Goal: Transaction & Acquisition: Book appointment/travel/reservation

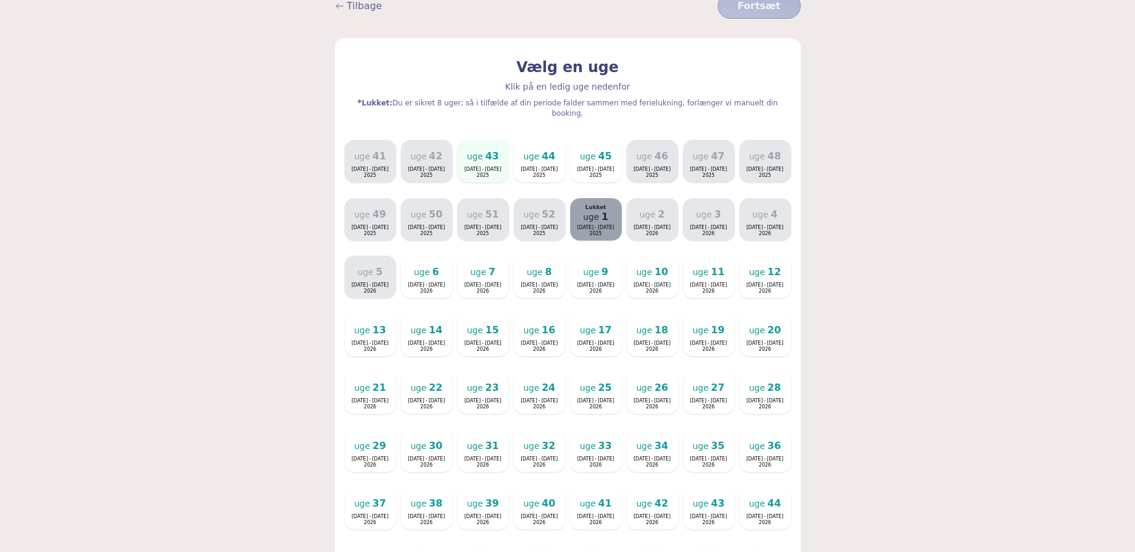
click at [471, 146] on div "uge 43 20. okt. - 26. okt. 2025" at bounding box center [482, 162] width 47 height 32
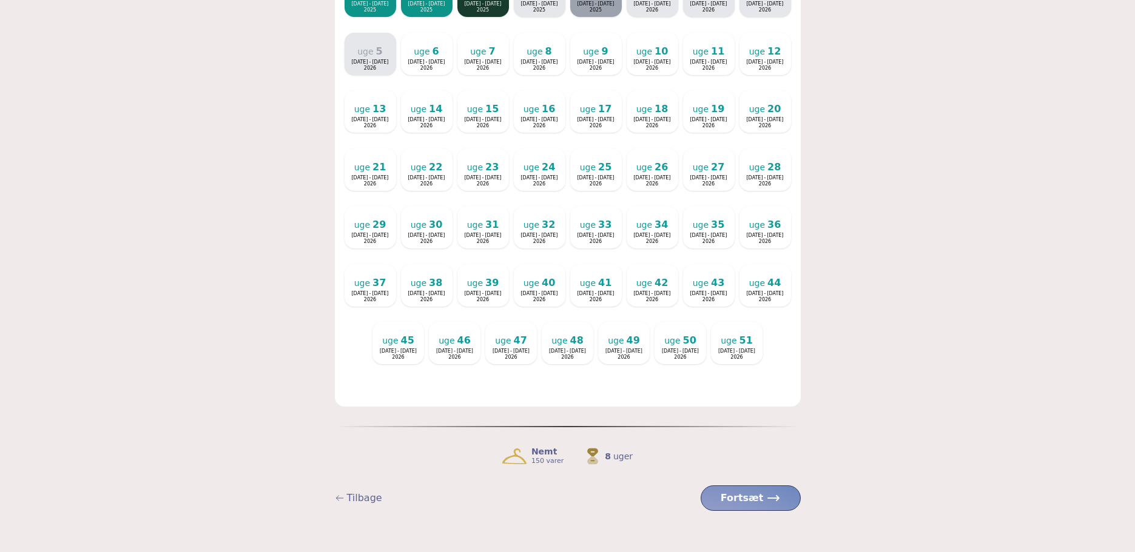
scroll to position [471, 0]
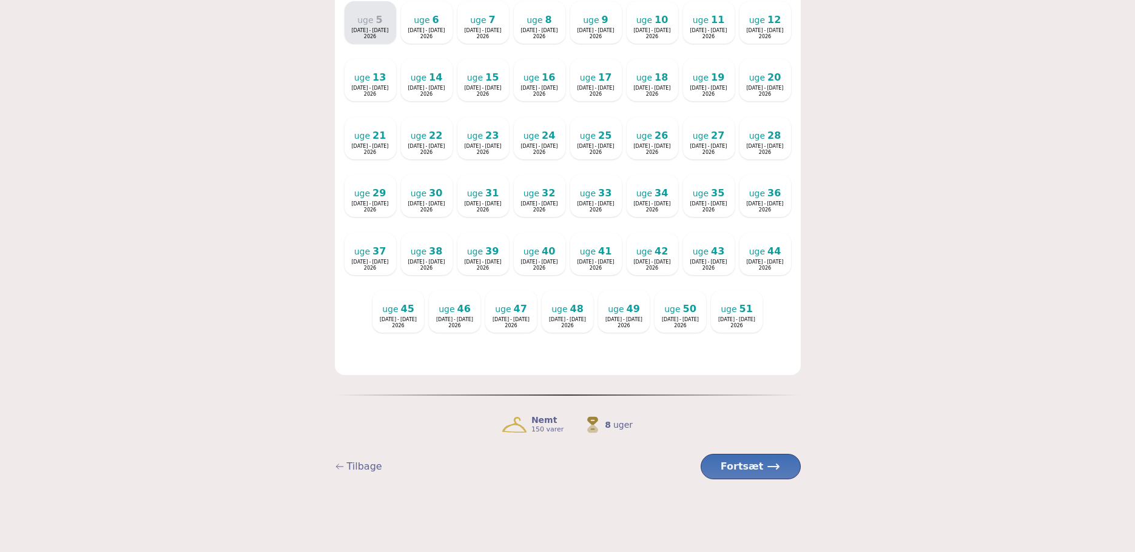
click at [749, 460] on span "Fortsæt" at bounding box center [750, 467] width 60 height 15
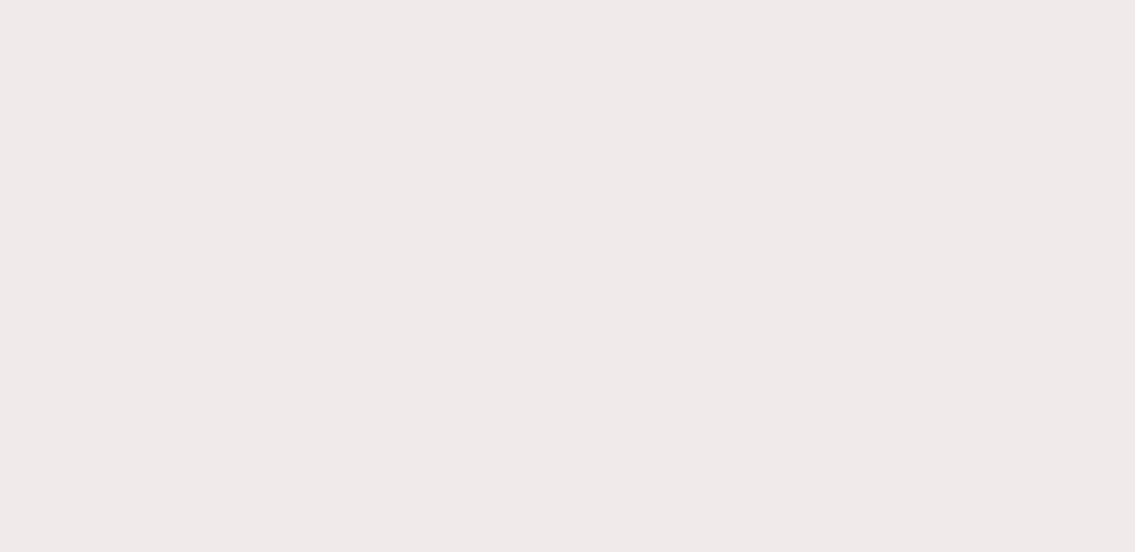
scroll to position [14, 0]
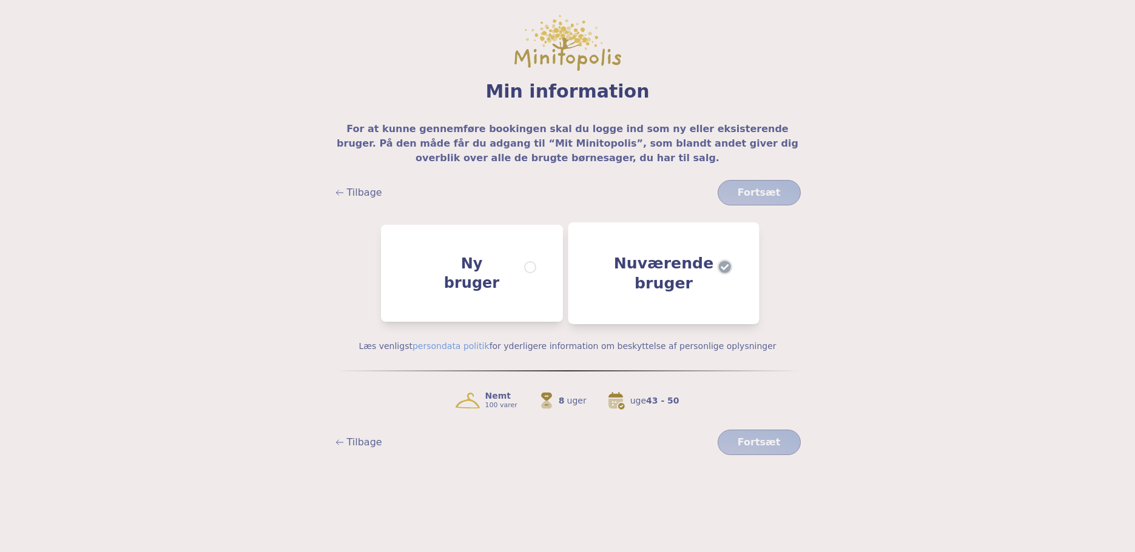
click at [725, 263] on span at bounding box center [724, 267] width 15 height 15
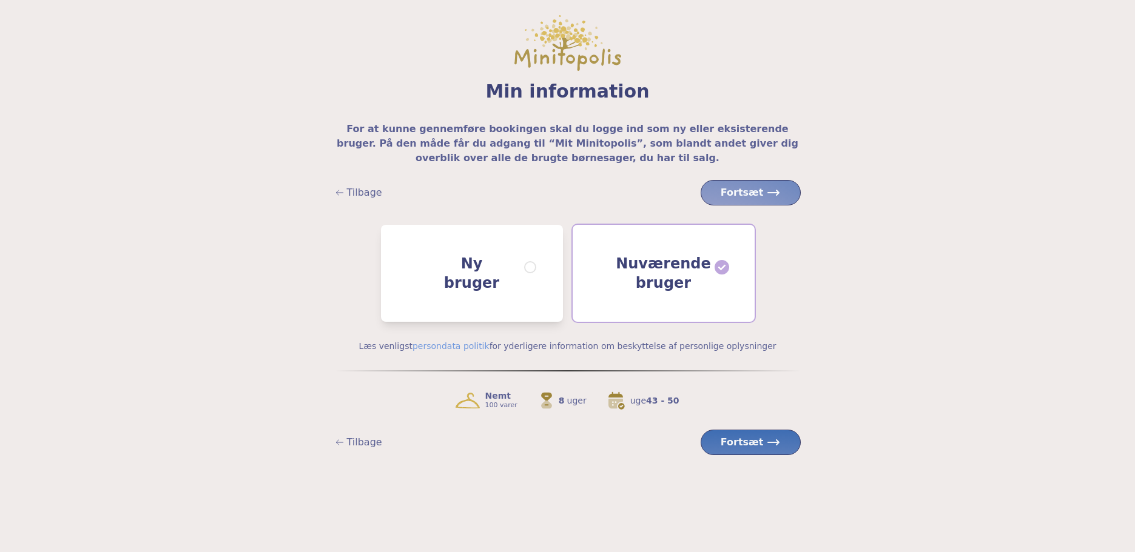
click at [752, 435] on span "Fortsæt" at bounding box center [750, 442] width 60 height 15
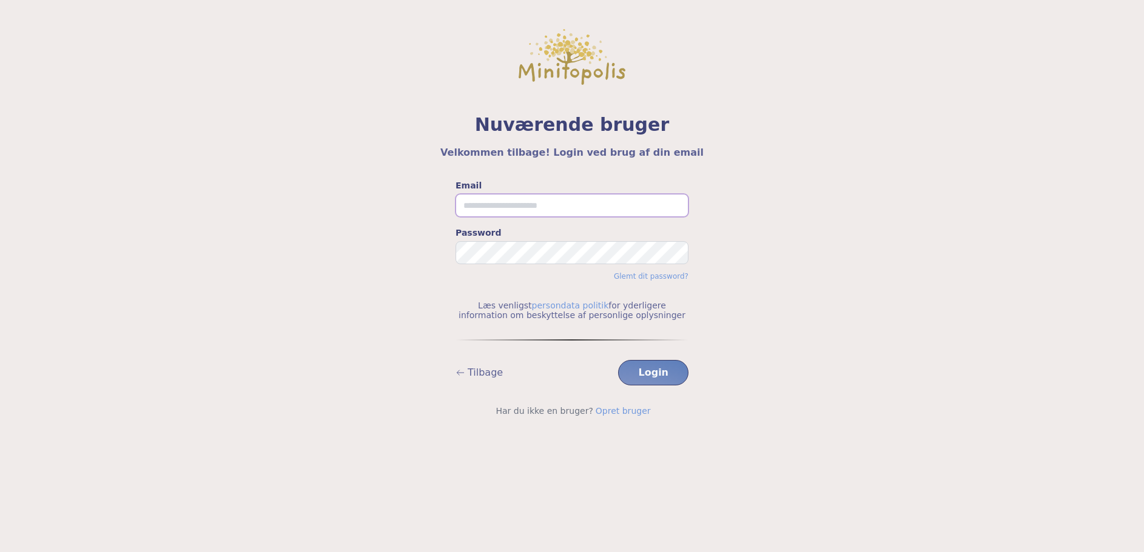
type input "**********"
click at [675, 369] on button "Login" at bounding box center [653, 372] width 70 height 25
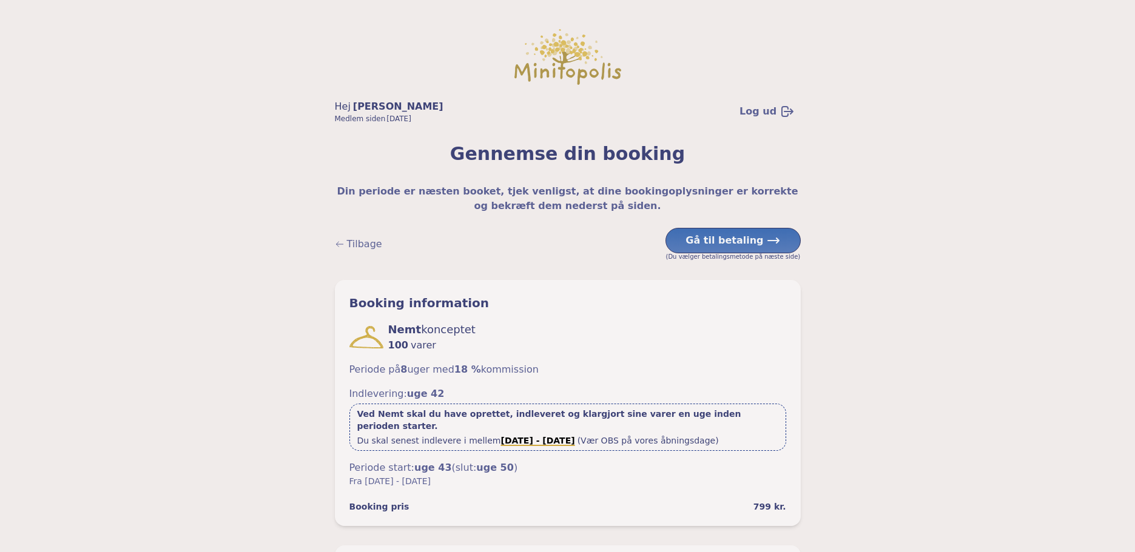
click at [720, 238] on span "Gå til betaling" at bounding box center [724, 240] width 78 height 15
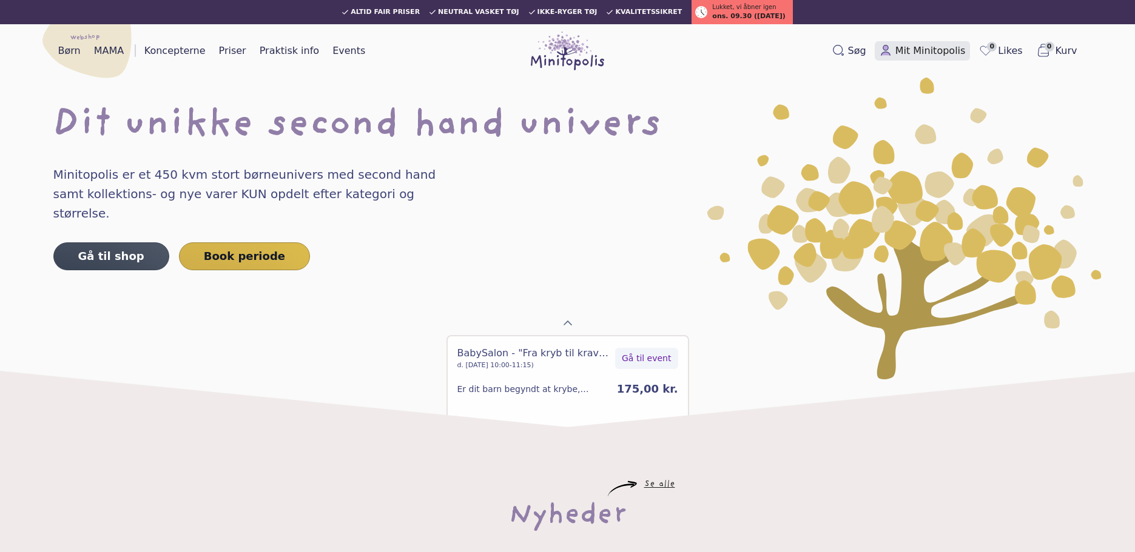
click at [905, 48] on span "Mit Minitopolis" at bounding box center [930, 51] width 70 height 15
